Goal: Task Accomplishment & Management: Manage account settings

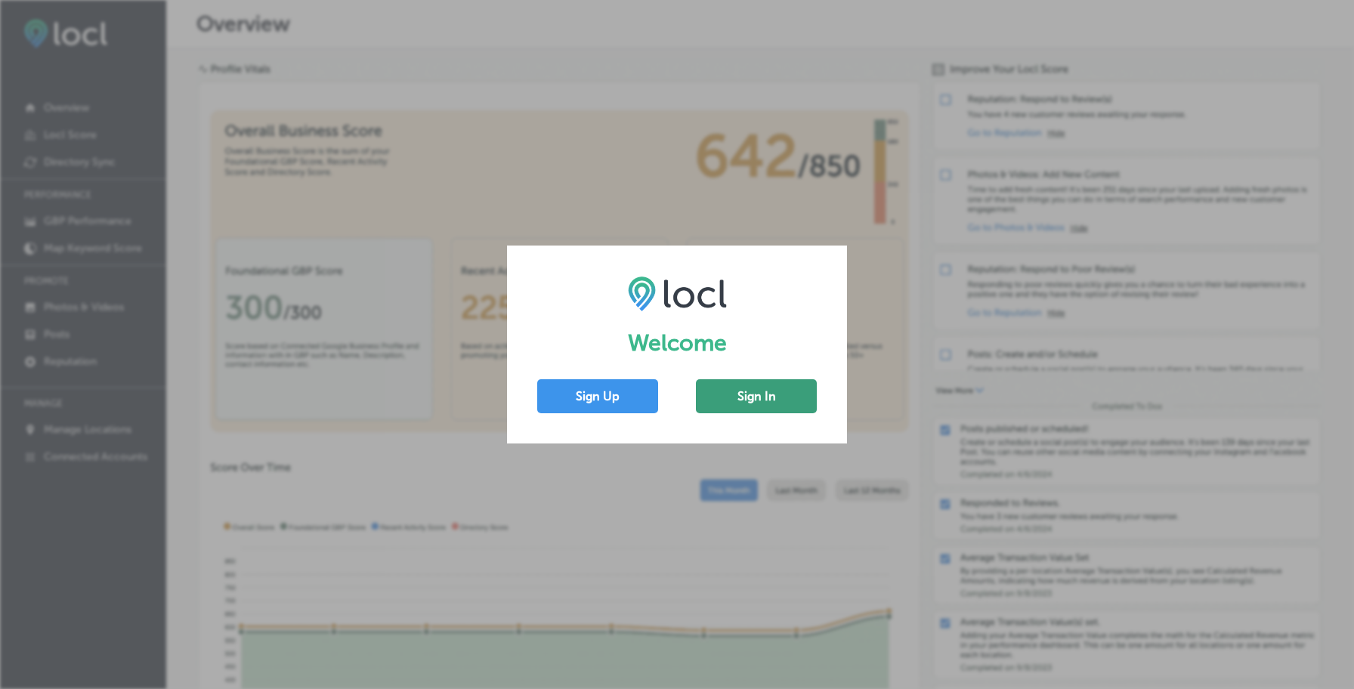
click at [805, 394] on button "Sign In" at bounding box center [756, 396] width 121 height 34
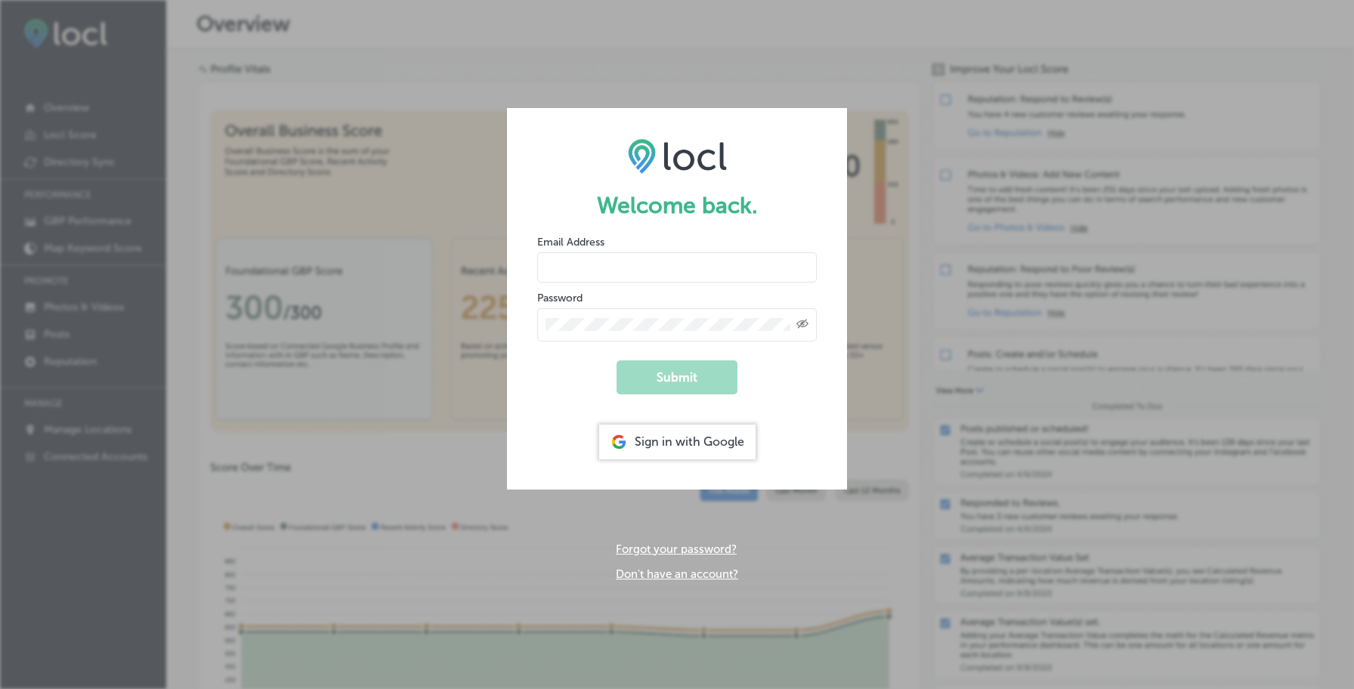
click at [721, 271] on input "email" at bounding box center [676, 267] width 279 height 30
click at [704, 380] on button "Submit" at bounding box center [676, 377] width 121 height 34
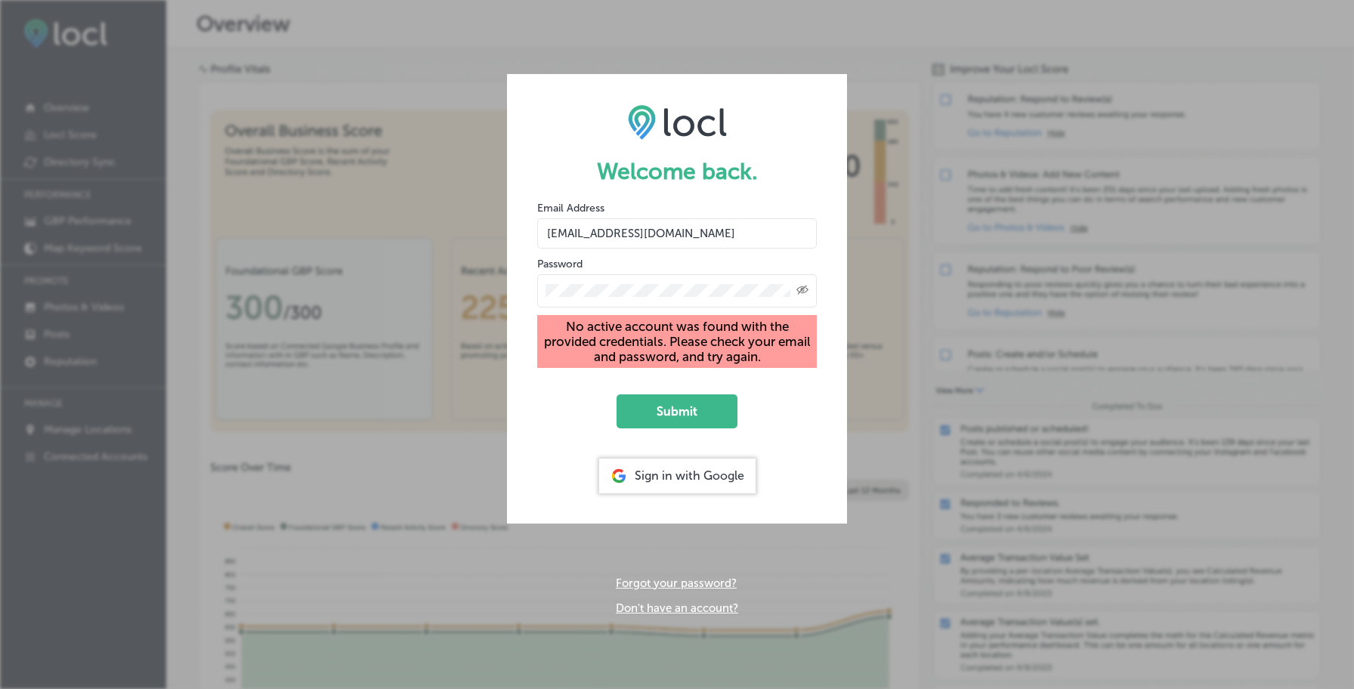
click at [653, 234] on input "[EMAIL_ADDRESS][DOMAIN_NAME]" at bounding box center [676, 233] width 279 height 30
click at [643, 234] on input "[EMAIL_ADDRESS][DOMAIN_NAME]" at bounding box center [676, 233] width 279 height 30
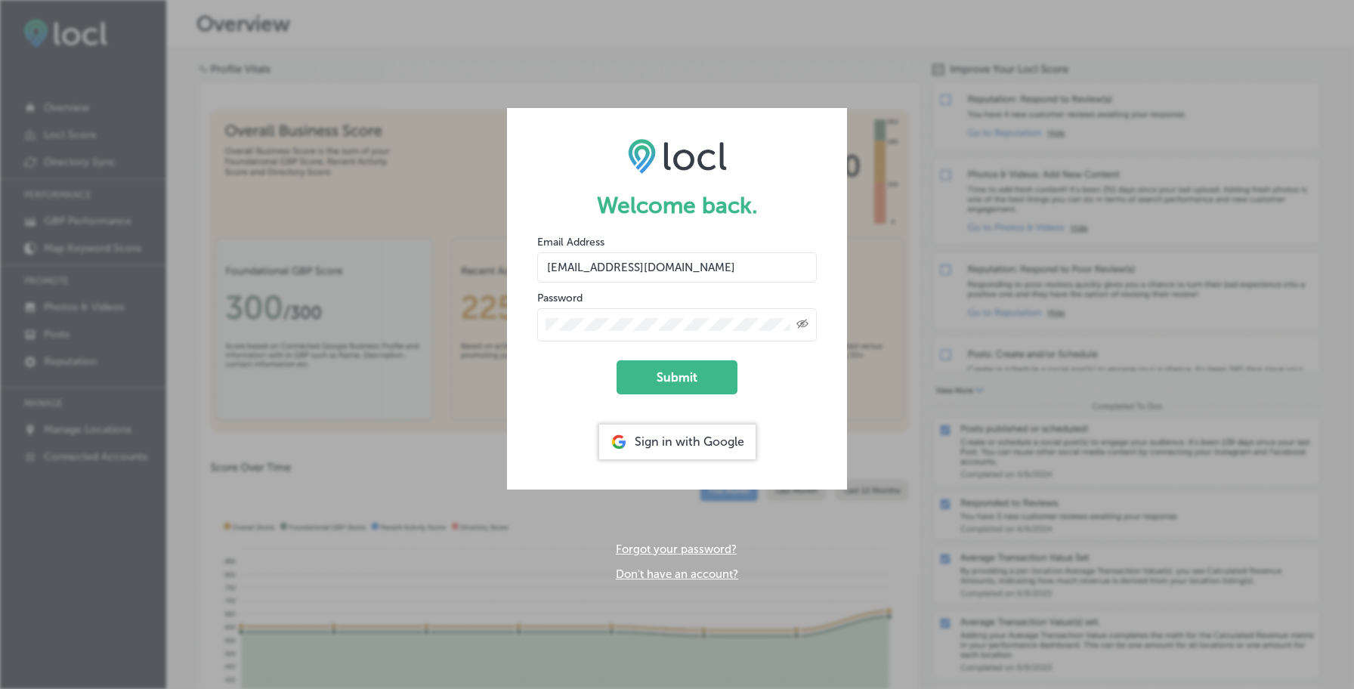
click at [616, 360] on button "Submit" at bounding box center [676, 377] width 121 height 34
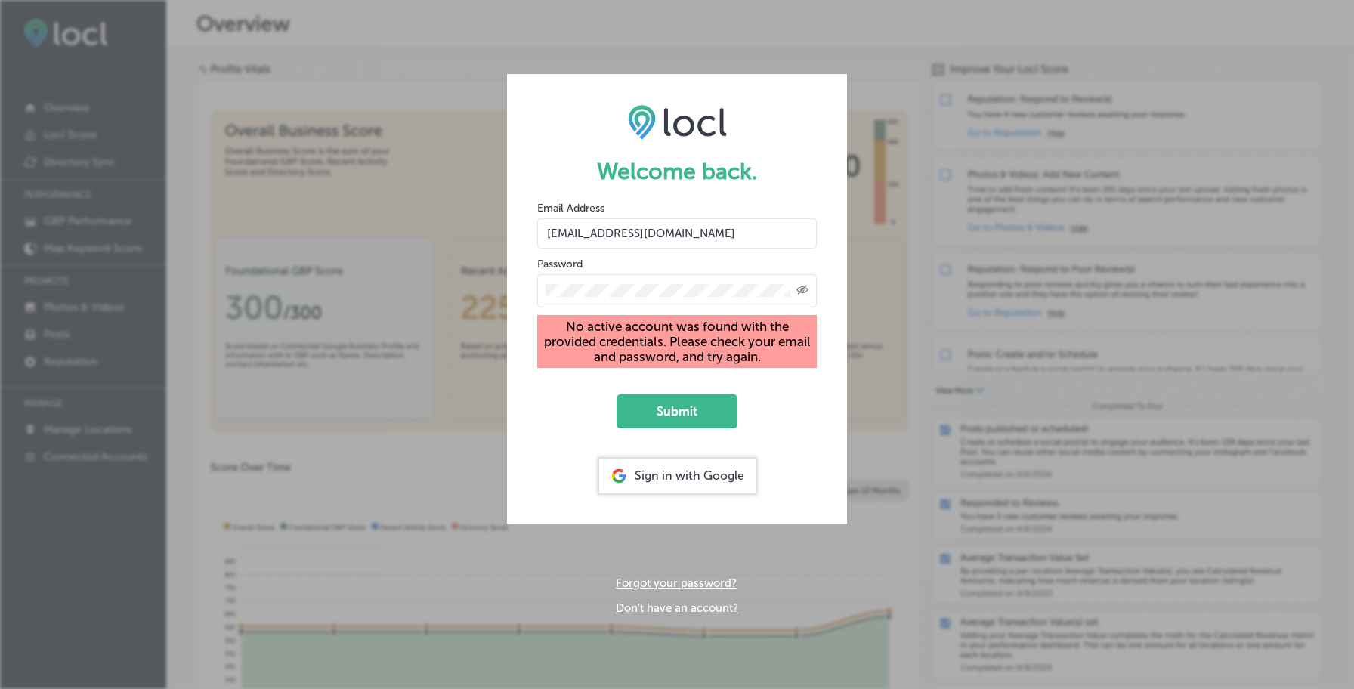
click at [659, 241] on input "[EMAIL_ADDRESS][DOMAIN_NAME]" at bounding box center [676, 233] width 279 height 30
click at [648, 233] on input "[EMAIL_ADDRESS][DOMAIN_NAME]" at bounding box center [676, 233] width 279 height 30
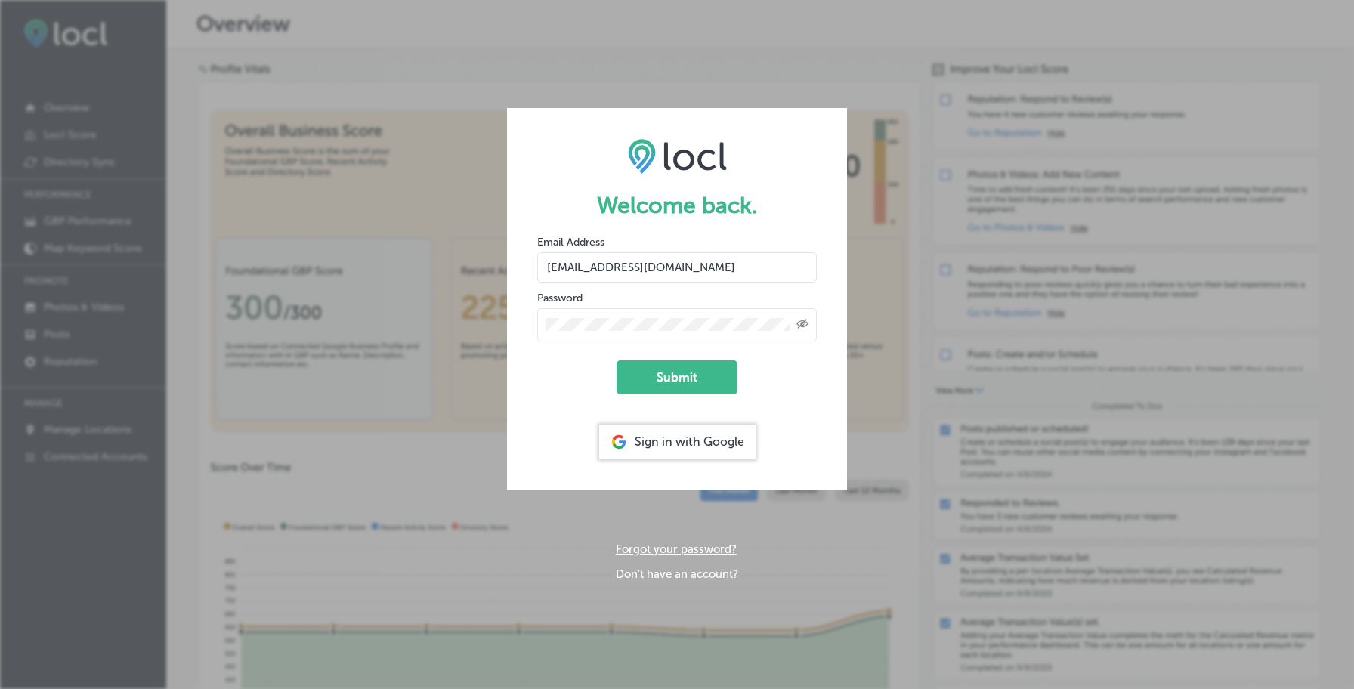
click at [616, 360] on button "Submit" at bounding box center [676, 377] width 121 height 34
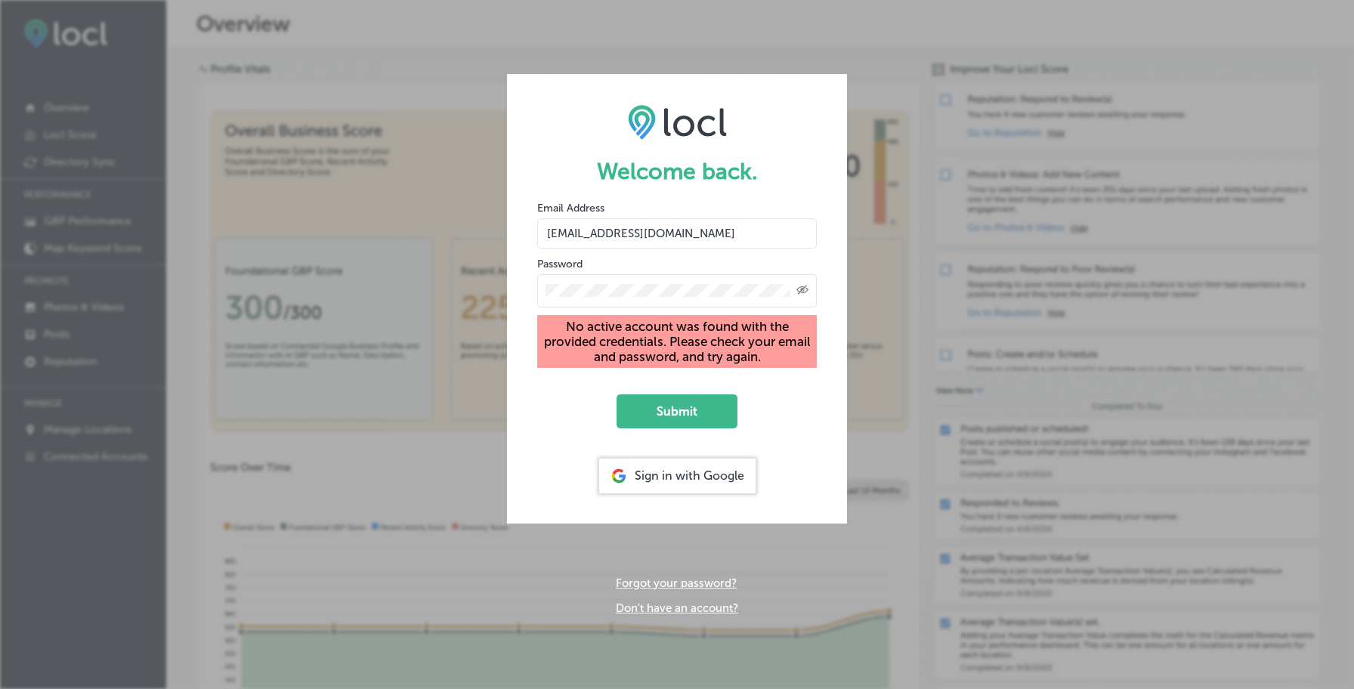
click at [638, 224] on input "[EMAIL_ADDRESS][DOMAIN_NAME]" at bounding box center [676, 233] width 279 height 30
click at [647, 230] on input "[EMAIL_ADDRESS][DOMAIN_NAME]" at bounding box center [676, 233] width 279 height 30
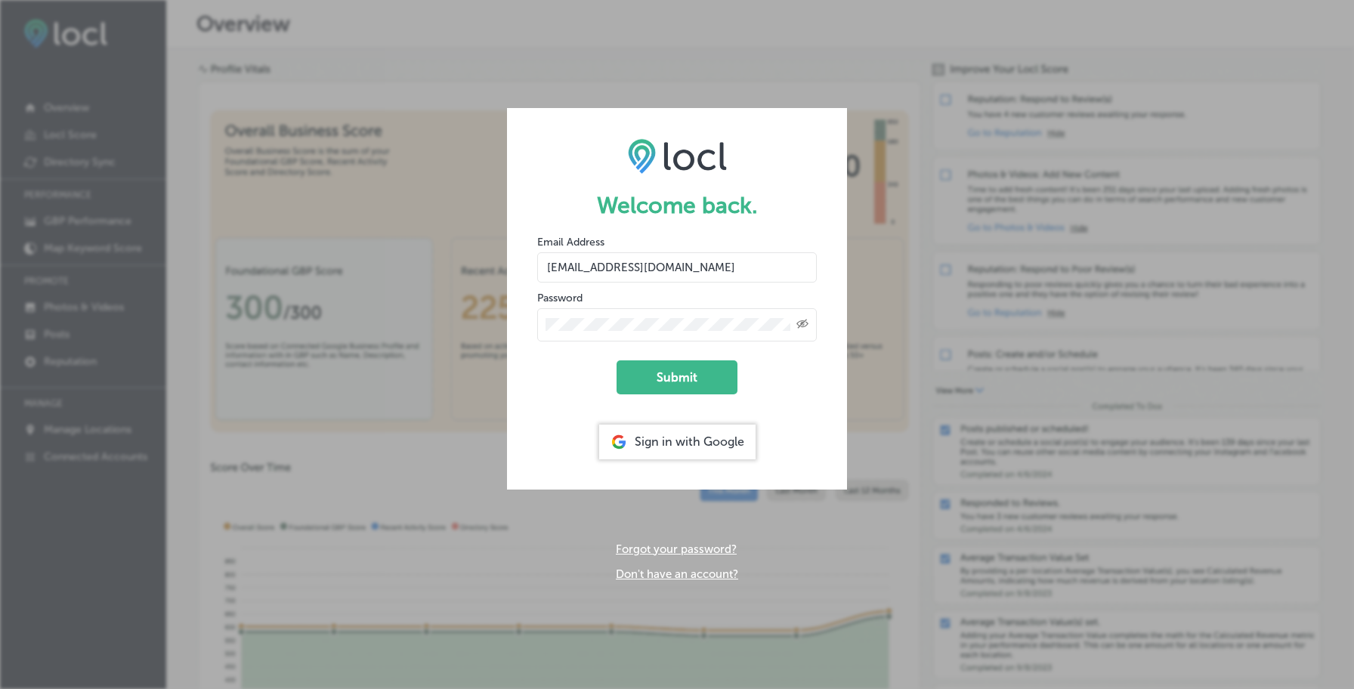
click at [616, 360] on button "Submit" at bounding box center [676, 377] width 121 height 34
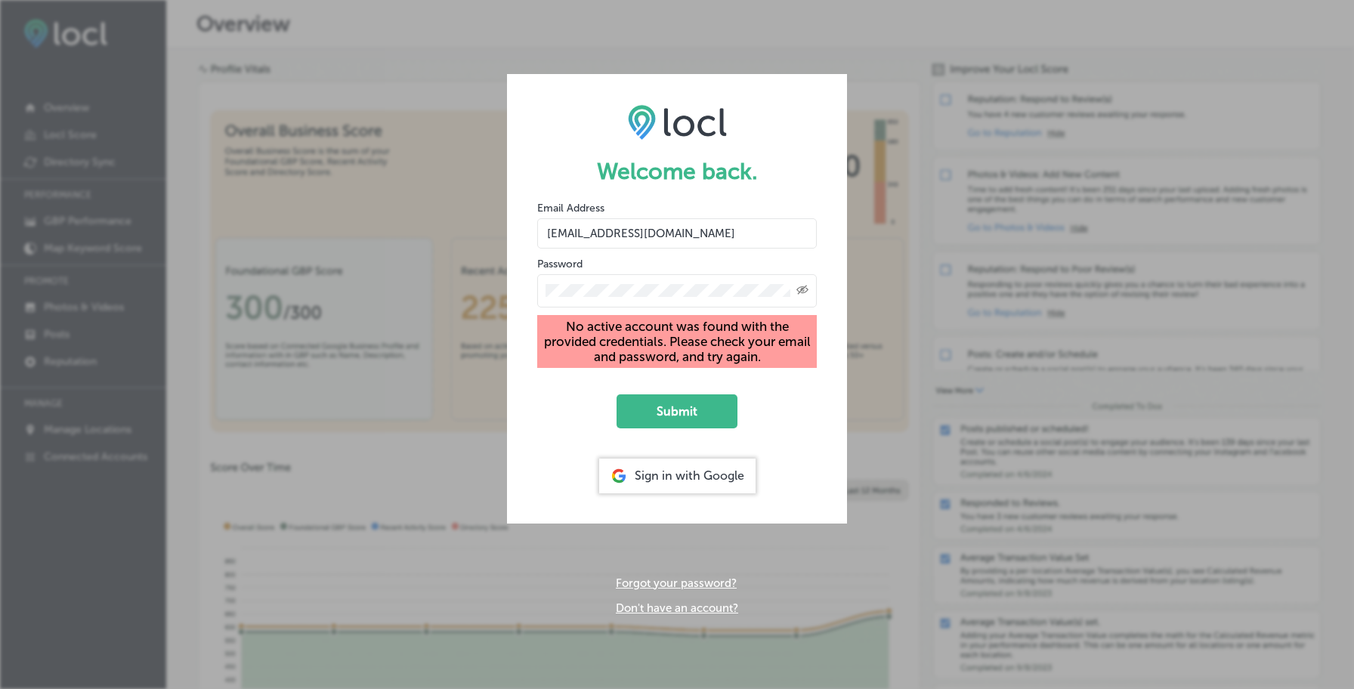
click at [656, 235] on input "[EMAIL_ADDRESS][DOMAIN_NAME]" at bounding box center [676, 233] width 279 height 30
paste input "ap08"
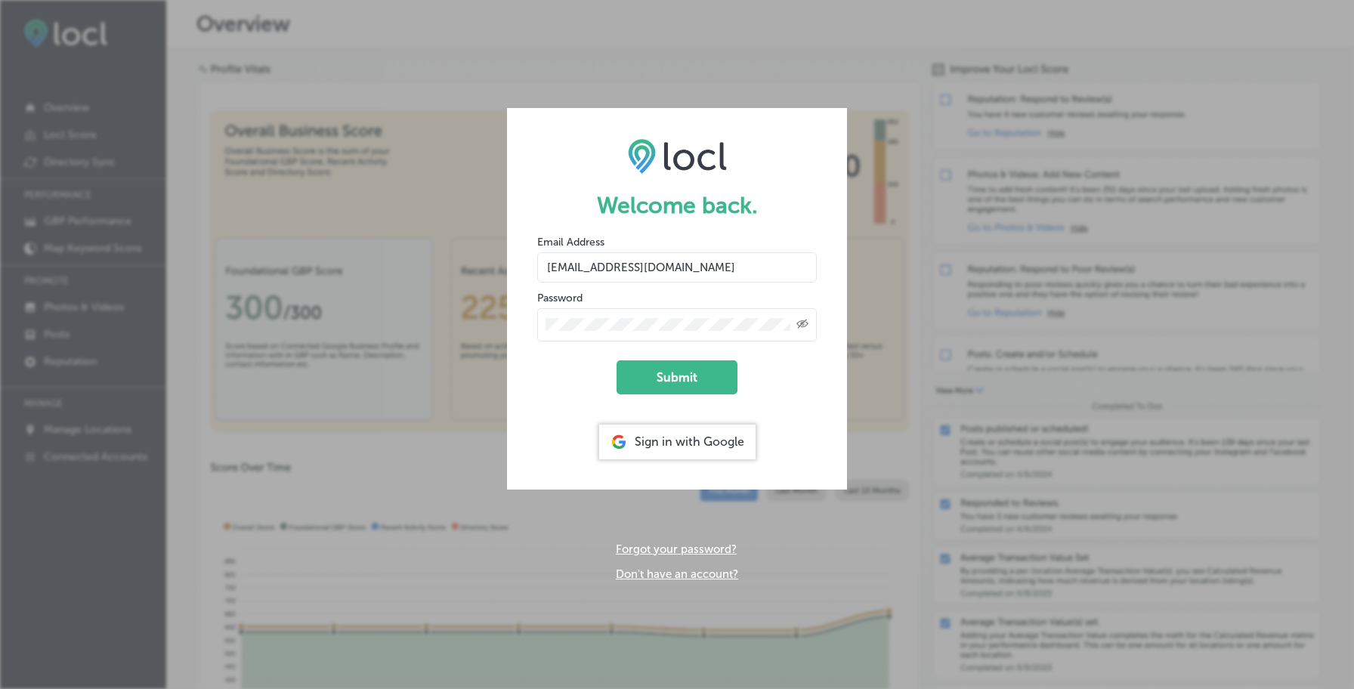
type input "[EMAIL_ADDRESS][DOMAIN_NAME]"
click at [616, 360] on button "Submit" at bounding box center [676, 377] width 121 height 34
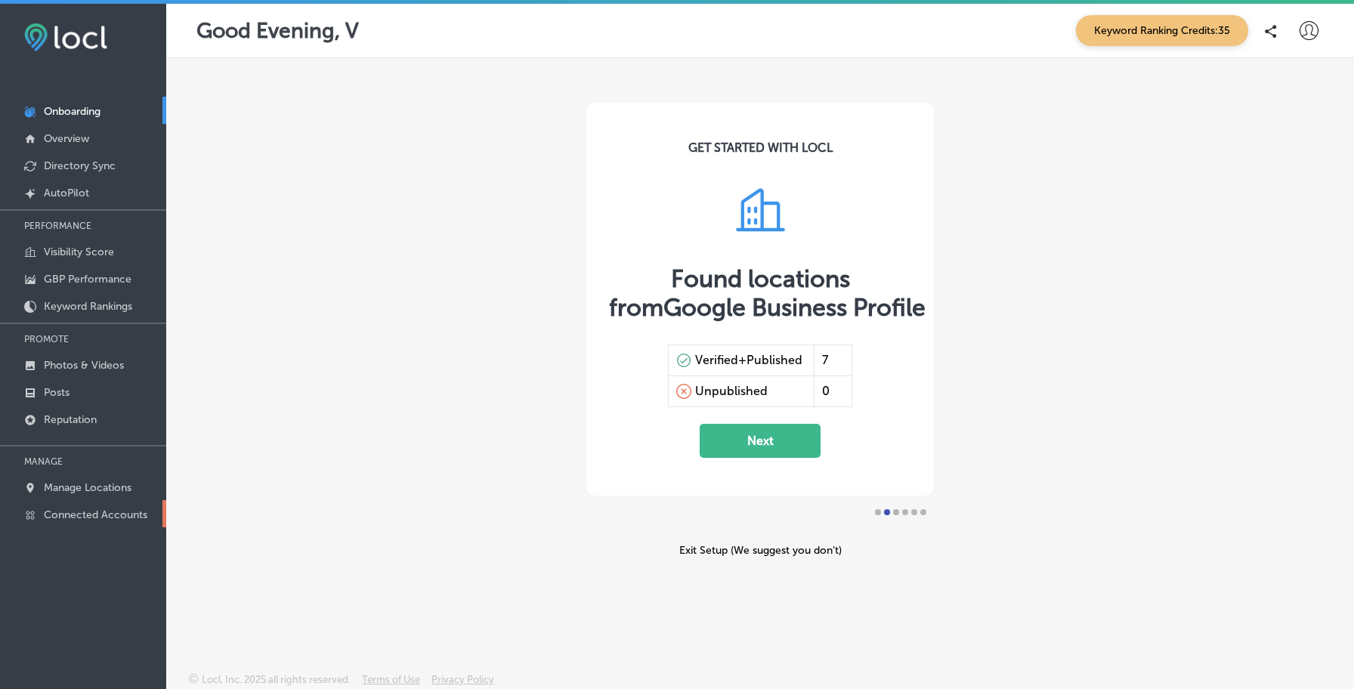
click at [121, 523] on link "Connected Accounts" at bounding box center [83, 513] width 166 height 27
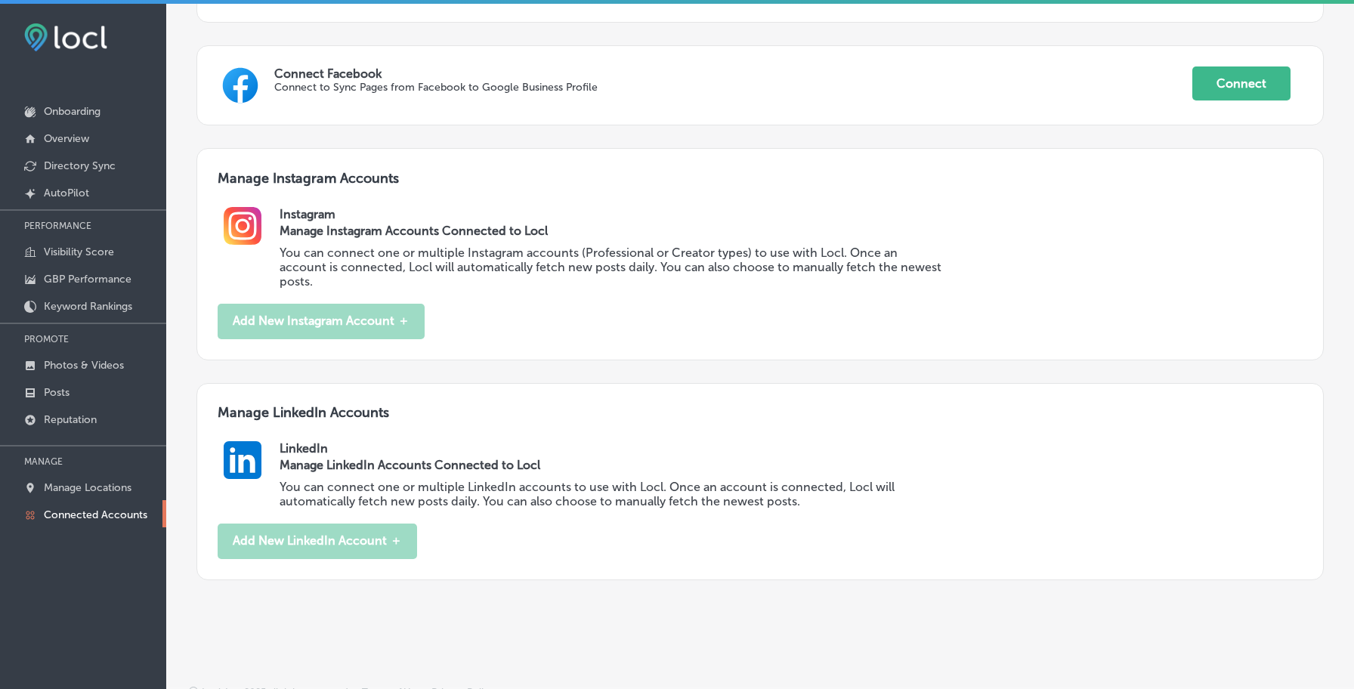
scroll to position [600, 0]
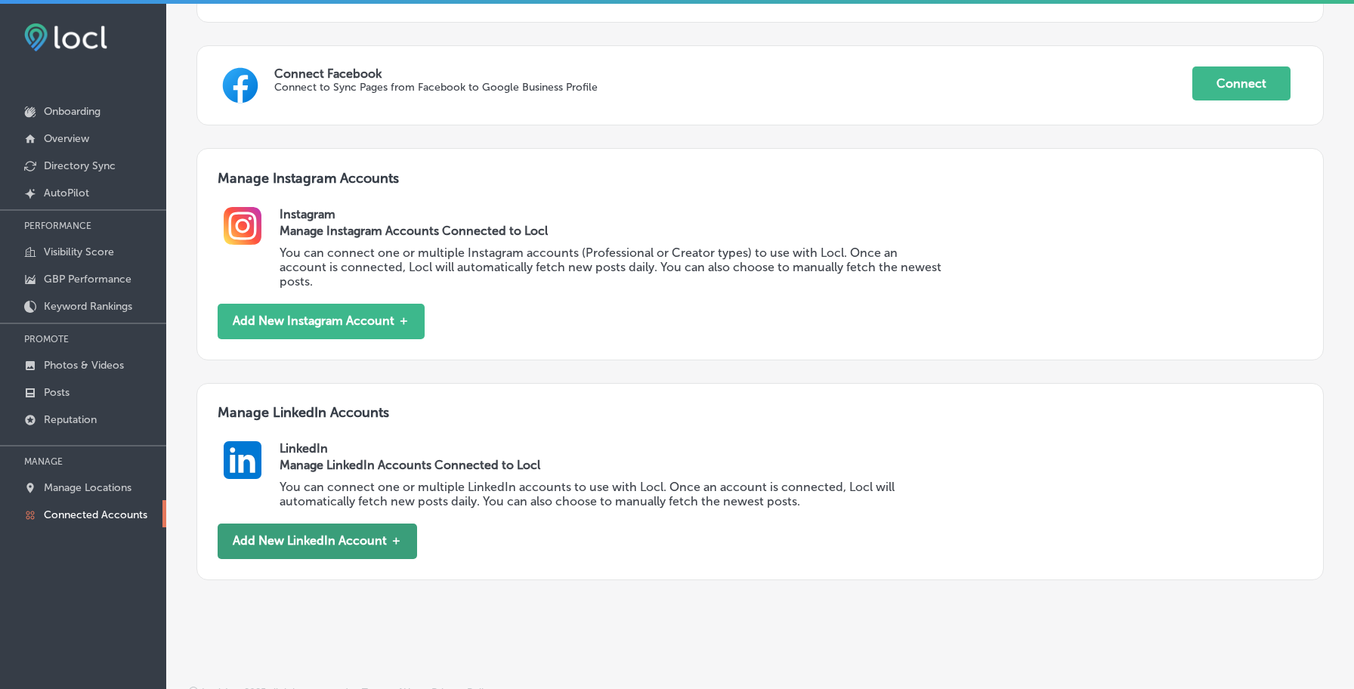
click at [409, 523] on button "Add New LinkedIn Account ＋" at bounding box center [317, 540] width 199 height 35
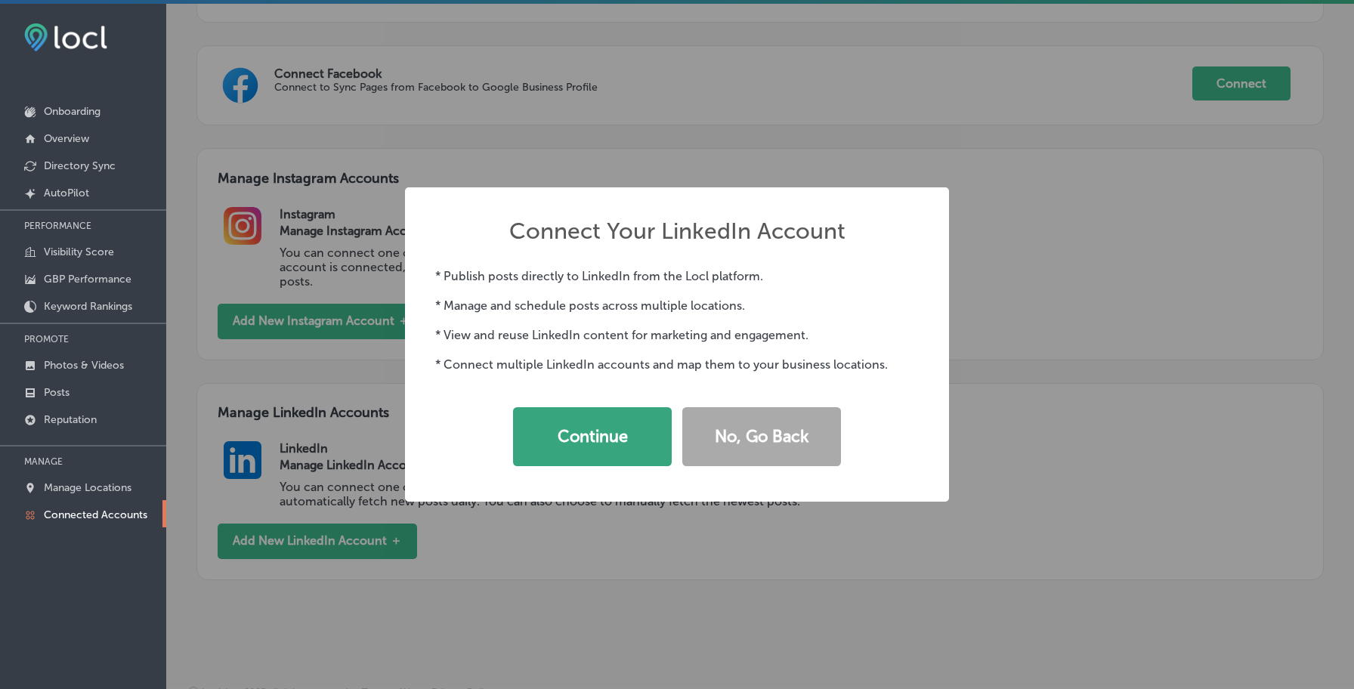
click at [567, 430] on button "Continue" at bounding box center [592, 436] width 159 height 59
